Goal: Navigation & Orientation: Go to known website

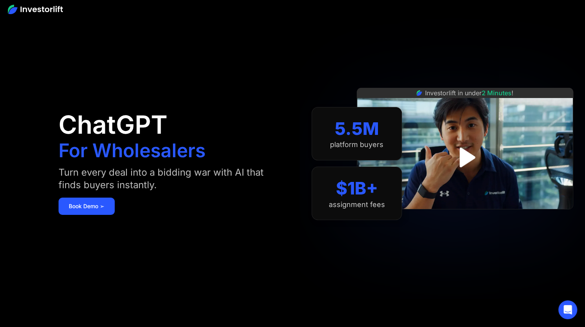
click at [43, 7] on img at bounding box center [35, 9] width 55 height 9
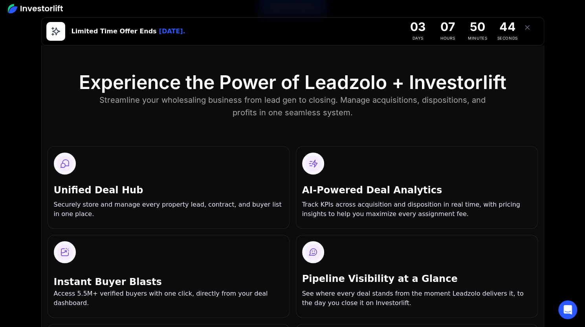
scroll to position [369, 0]
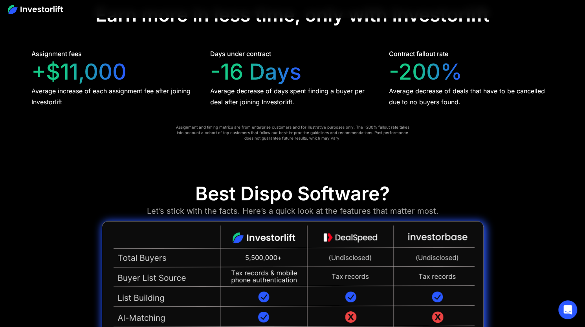
scroll to position [1630, 0]
